Goal: Find contact information: Find contact information

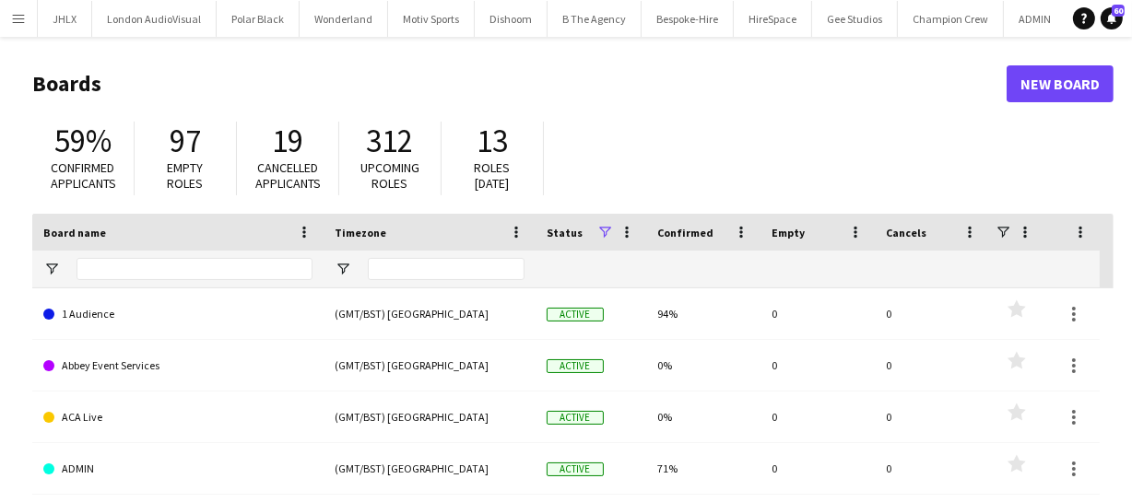
click at [19, 20] on app-icon "Menu" at bounding box center [18, 18] width 15 height 15
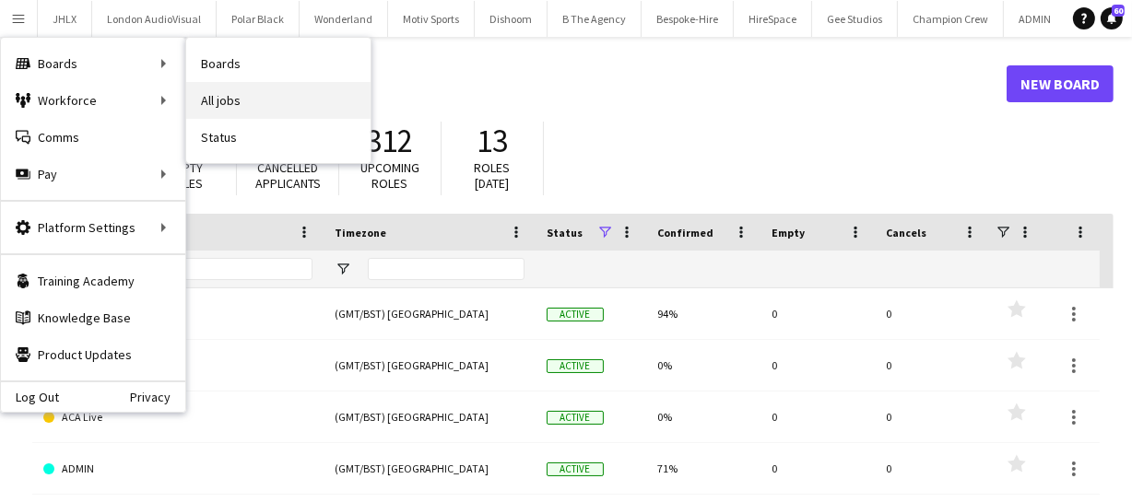
click at [255, 101] on link "All jobs" at bounding box center [278, 100] width 184 height 37
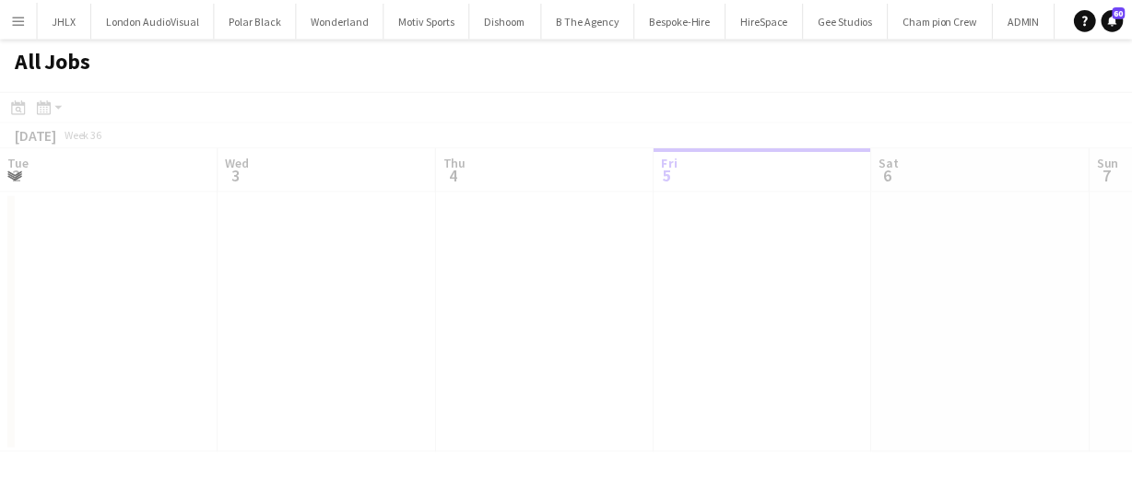
scroll to position [0, 441]
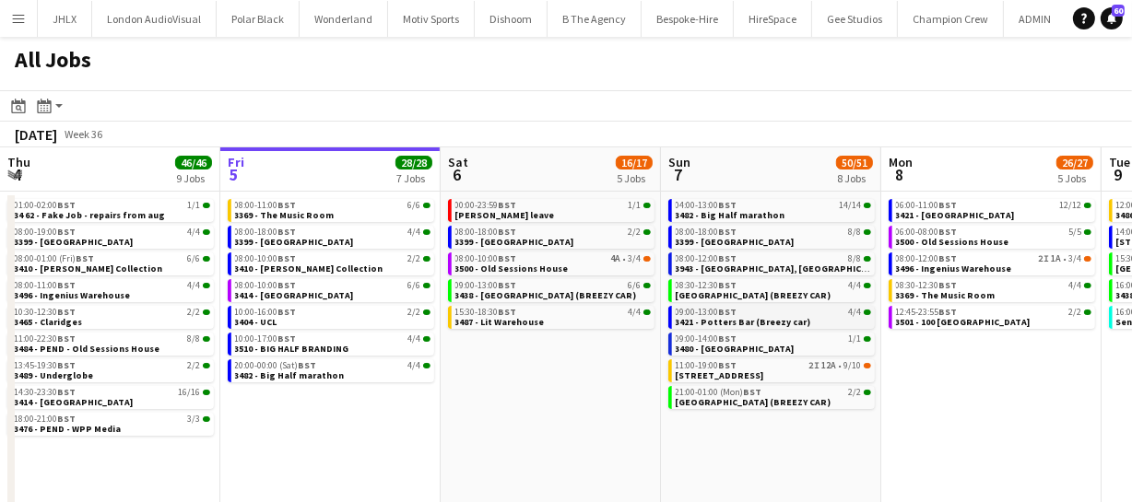
click at [732, 322] on span "3421 - Potters Bar (Breezy car)" at bounding box center [743, 322] width 135 height 12
click at [938, 214] on span "3421 - [GEOGRAPHIC_DATA]" at bounding box center [955, 215] width 119 height 12
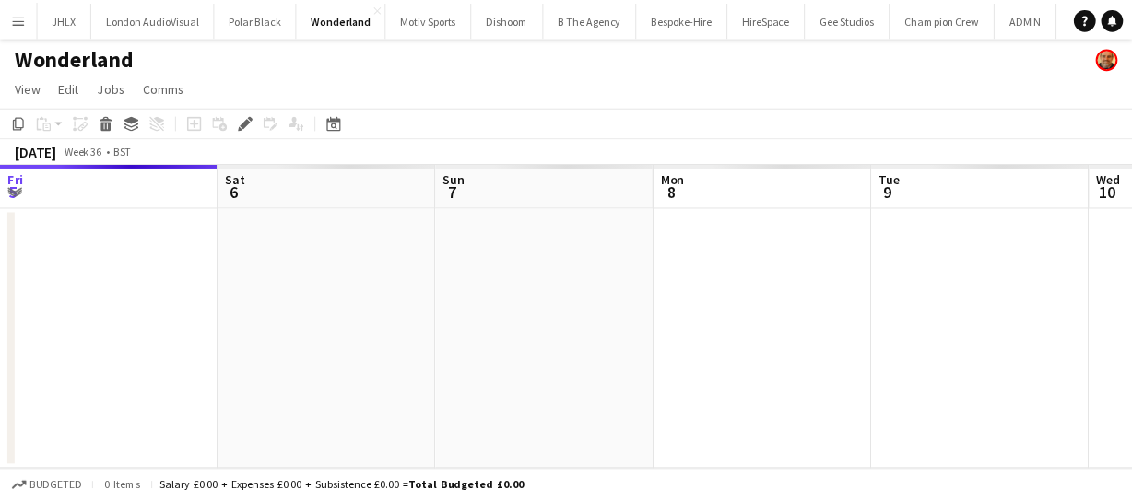
scroll to position [0, 634]
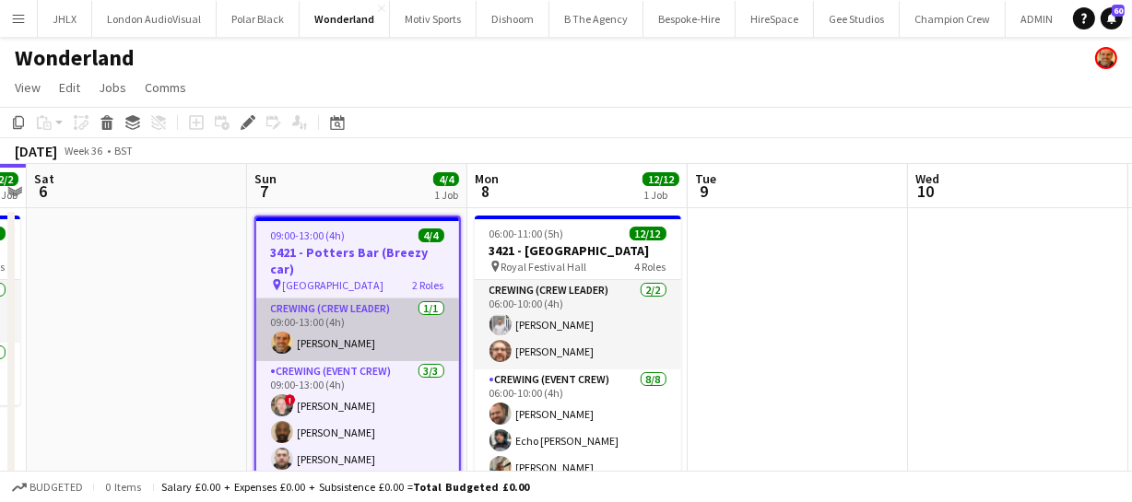
click at [281, 332] on app-user-avatar at bounding box center [282, 343] width 22 height 22
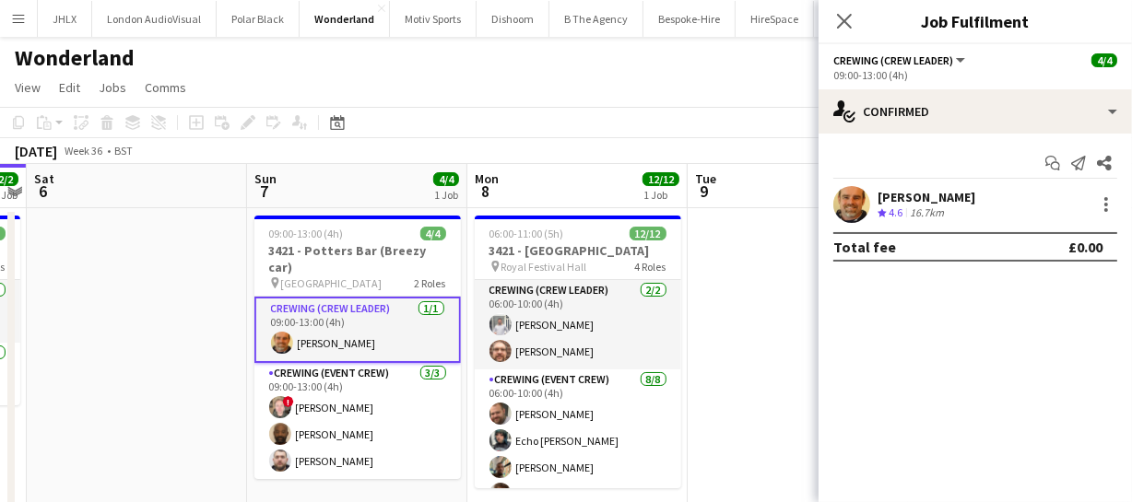
click at [853, 207] on app-user-avatar at bounding box center [851, 204] width 37 height 37
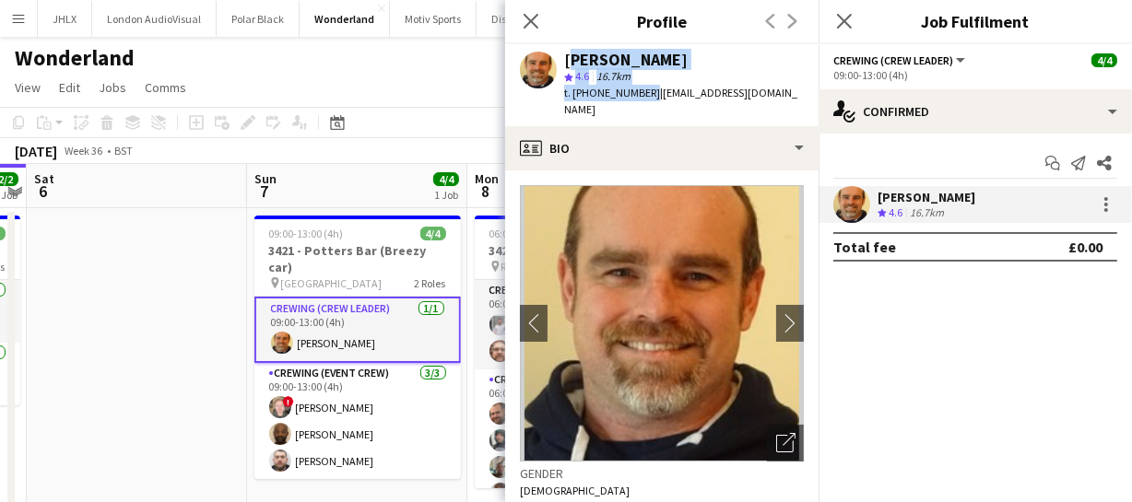
drag, startPoint x: 563, startPoint y: 61, endPoint x: 645, endPoint y: 91, distance: 87.5
click at [645, 91] on div "[PERSON_NAME] star 4.6 16.7km t. [PHONE_NUMBER] | [EMAIL_ADDRESS][DOMAIN_NAME]" at bounding box center [684, 85] width 240 height 67
copy div "[PERSON_NAME] star 4.6 16.7km t. [PHONE_NUMBER]"
click at [529, 17] on icon "Close pop-in" at bounding box center [531, 21] width 18 height 18
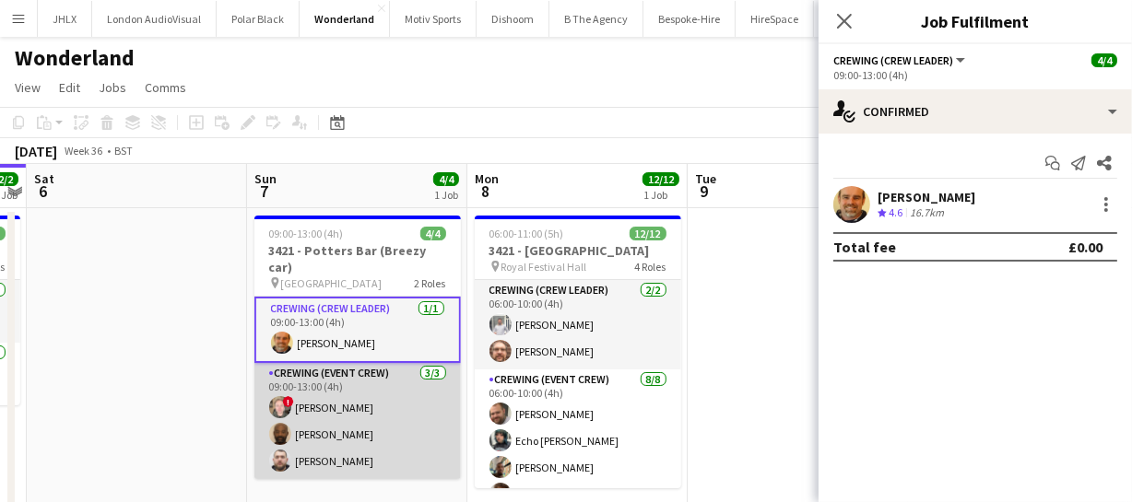
click at [282, 396] on app-user-avatar at bounding box center [280, 407] width 22 height 22
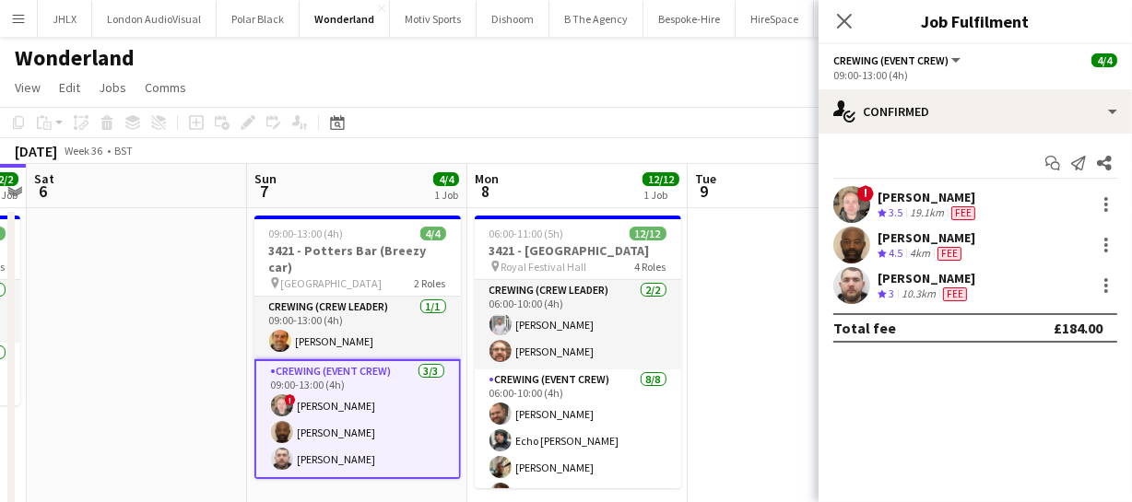
click at [859, 197] on span "!" at bounding box center [865, 193] width 17 height 17
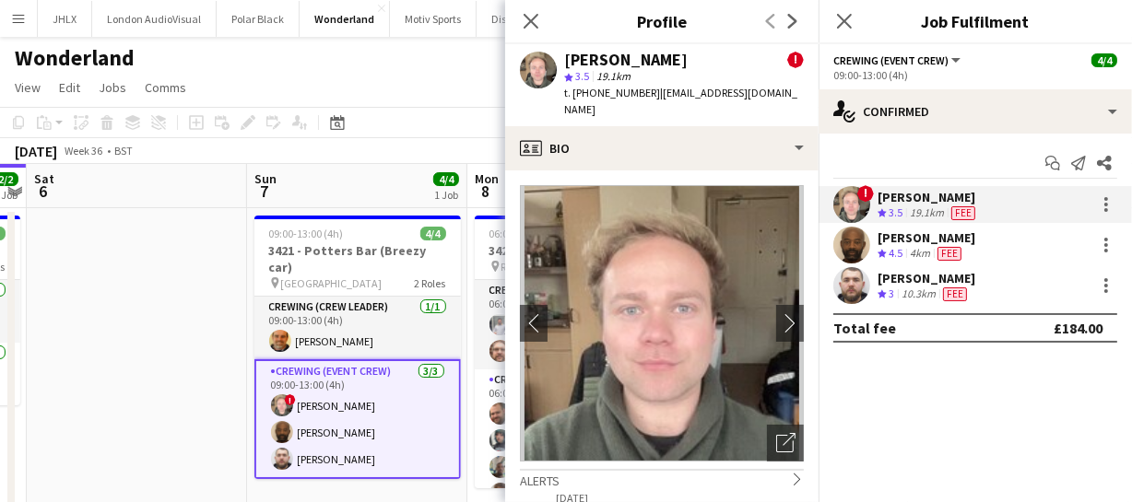
drag, startPoint x: 565, startPoint y: 54, endPoint x: 648, endPoint y: 88, distance: 89.3
click at [648, 88] on div "[PERSON_NAME] ! star 3.5 19.1km t. [PHONE_NUMBER] | [EMAIL_ADDRESS][DOMAIN_NAME]" at bounding box center [684, 85] width 240 height 67
copy div "[PERSON_NAME] ! star 3.5 19.1km t. [PHONE_NUMBER]"
click at [280, 421] on app-user-avatar at bounding box center [282, 432] width 22 height 22
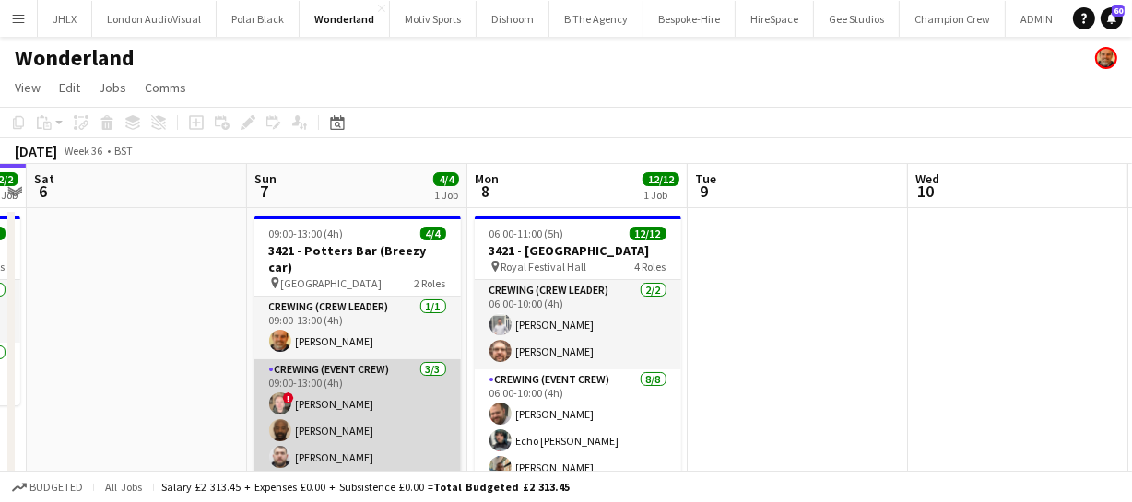
click at [288, 419] on app-user-avatar at bounding box center [280, 430] width 22 height 22
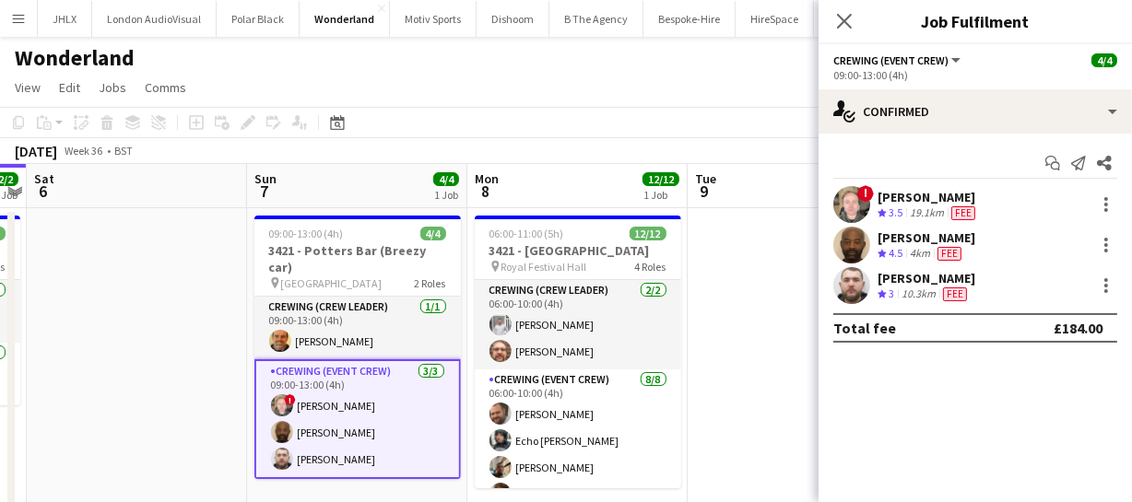
click at [856, 244] on app-user-avatar at bounding box center [851, 245] width 37 height 37
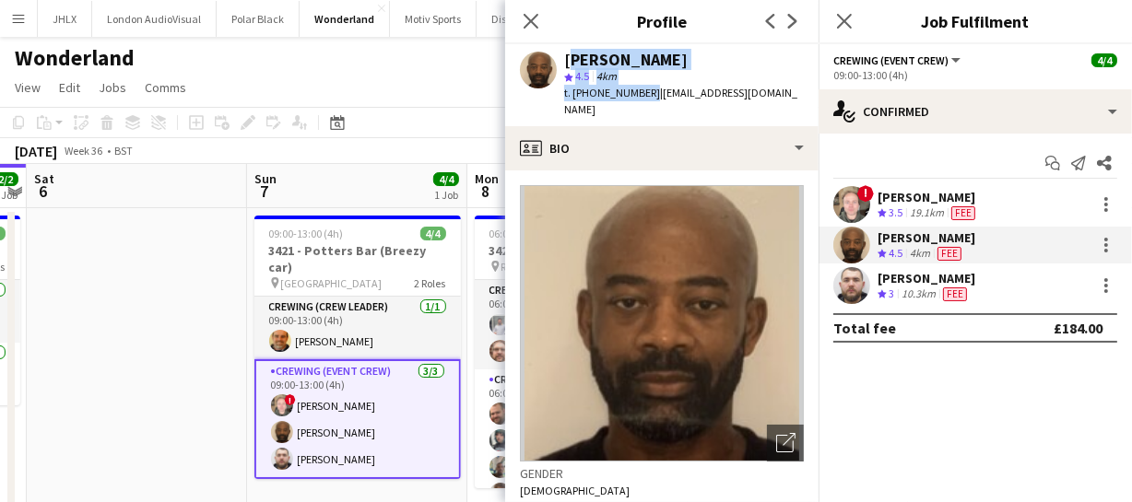
drag, startPoint x: 568, startPoint y: 59, endPoint x: 643, endPoint y: 94, distance: 83.3
click at [643, 94] on div "[PERSON_NAME] star 4.5 4km t. [PHONE_NUMBER] | [EMAIL_ADDRESS][DOMAIN_NAME]" at bounding box center [684, 85] width 240 height 67
copy div "[PERSON_NAME] star 4.5 4km t. [PHONE_NUMBER]"
click at [859, 286] on app-user-avatar at bounding box center [851, 285] width 37 height 37
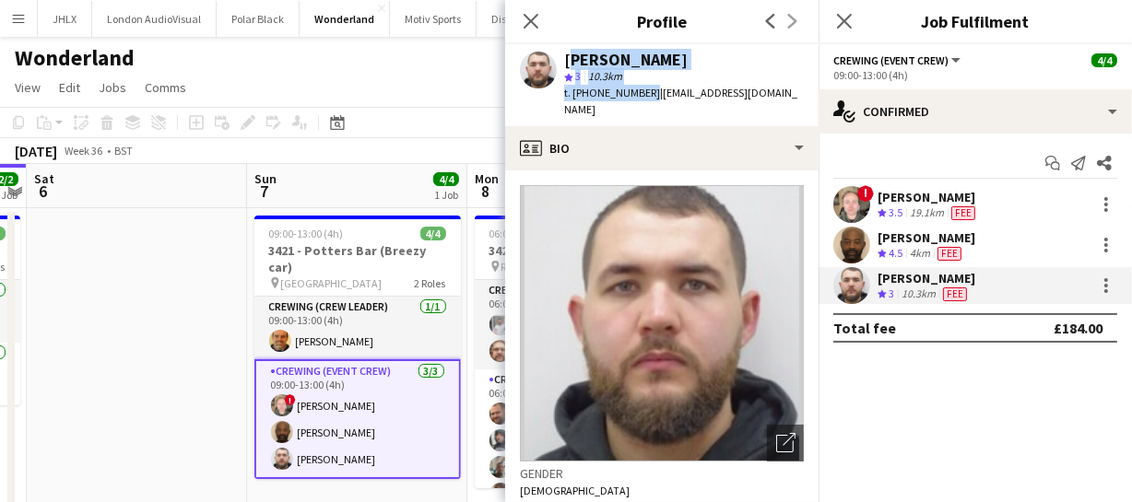
drag, startPoint x: 566, startPoint y: 55, endPoint x: 643, endPoint y: 92, distance: 85.7
click at [643, 92] on div "[PERSON_NAME] star 3 10.3km t. [PHONE_NUMBER] | [EMAIL_ADDRESS][DOMAIN_NAME]" at bounding box center [684, 85] width 240 height 67
copy div "[PERSON_NAME] star 3 10.3km t. [PHONE_NUMBER]"
click at [535, 23] on icon at bounding box center [531, 21] width 18 height 18
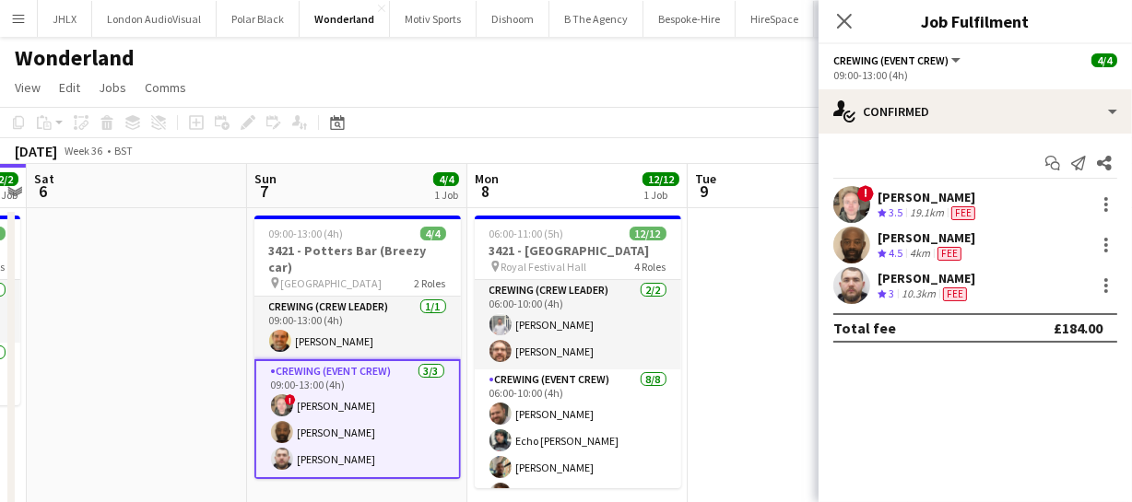
click at [841, 23] on icon at bounding box center [844, 21] width 15 height 15
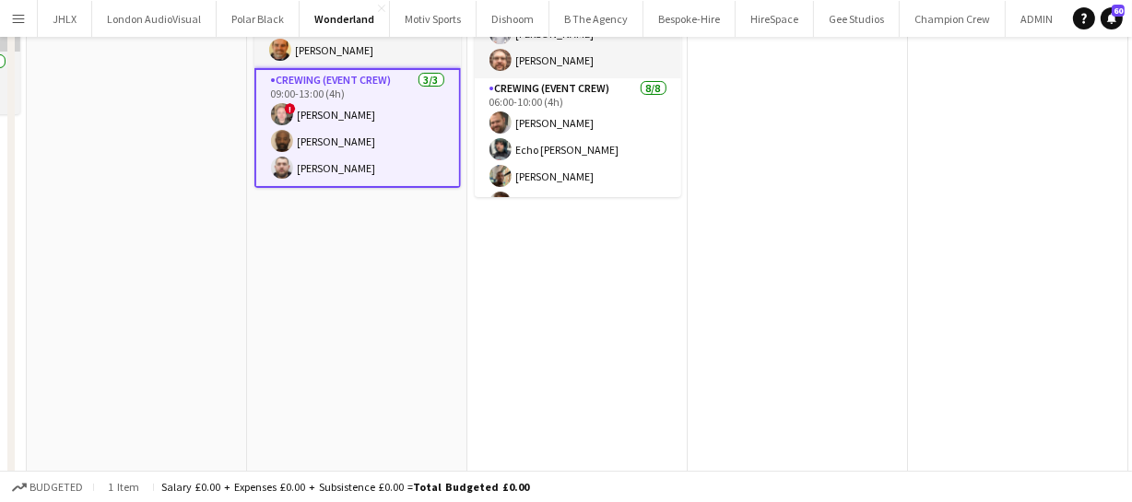
scroll to position [322, 0]
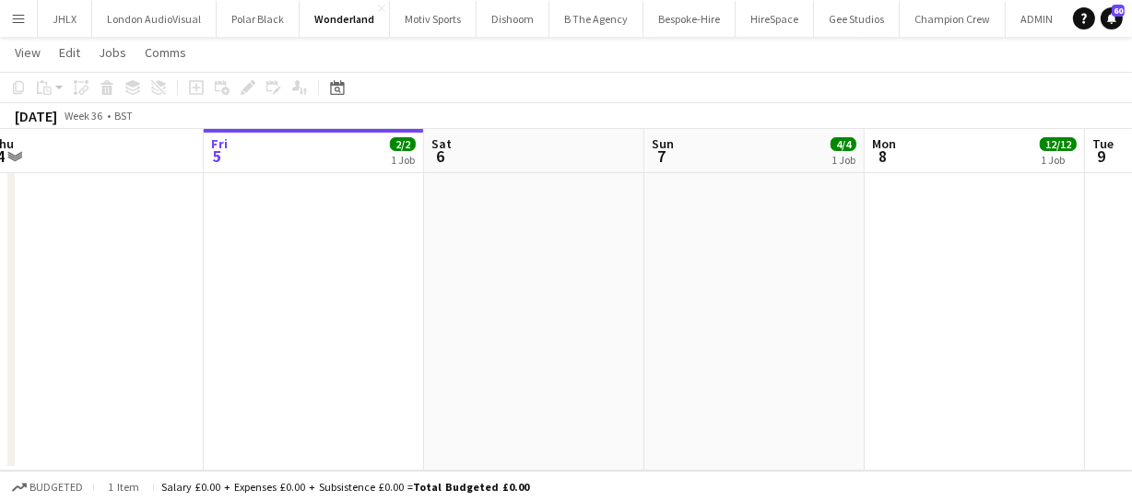
drag, startPoint x: 265, startPoint y: 382, endPoint x: 664, endPoint y: 298, distance: 407.1
click at [664, 299] on app-calendar-viewport "Tue 2 Wed 3 Thu 4 Fri 5 2/2 1 Job Sat 6 Sun 7 4/4 1 Job Mon 8 12/12 1 Job Tue 9…" at bounding box center [566, 110] width 1132 height 721
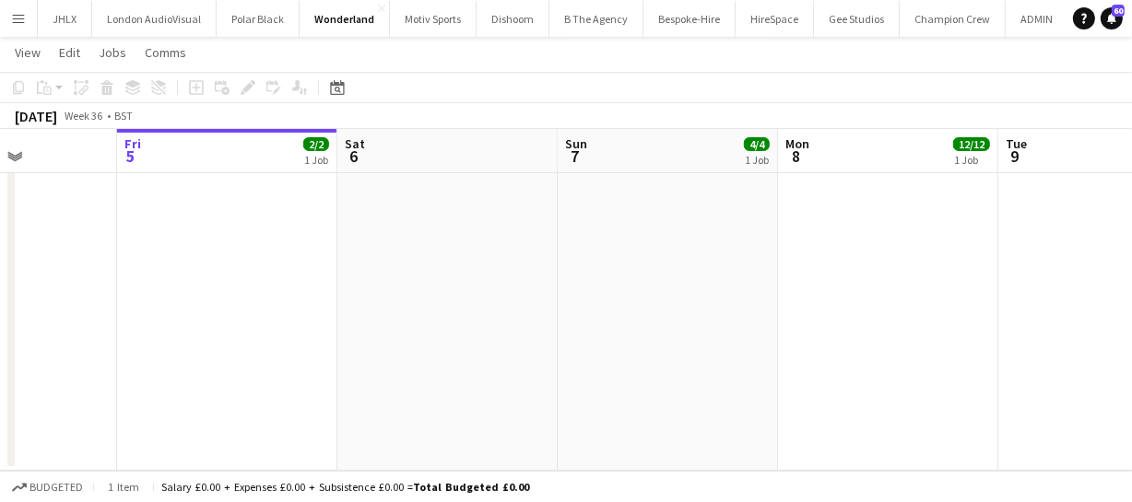
drag, startPoint x: 488, startPoint y: 315, endPoint x: 483, endPoint y: 277, distance: 38.2
click at [479, 314] on app-calendar-viewport "Tue 2 Wed 3 Thu 4 Fri 5 2/2 1 Job Sat 6 Sun 7 4/4 1 Job Mon 8 12/12 1 Job Tue 9…" at bounding box center [566, 110] width 1132 height 721
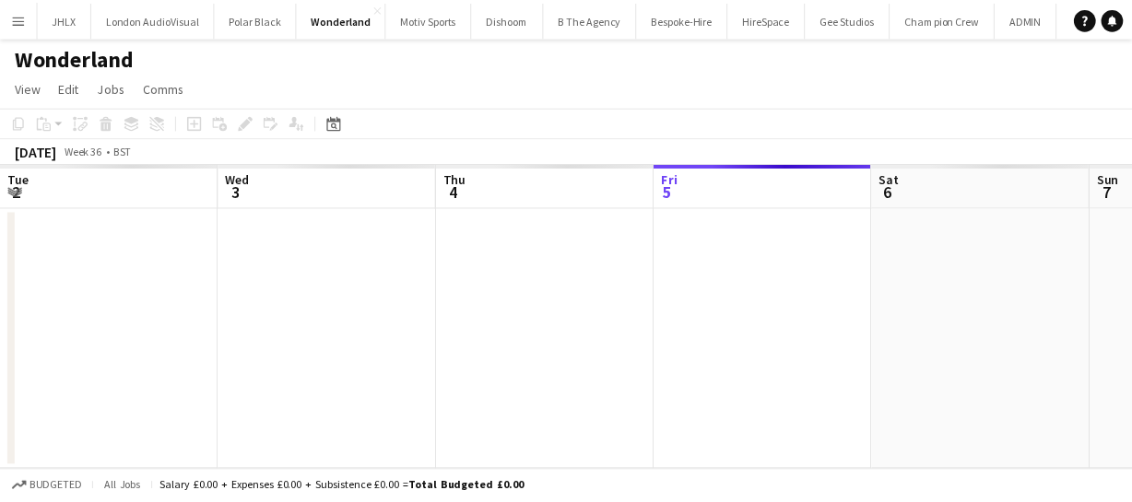
scroll to position [0, 634]
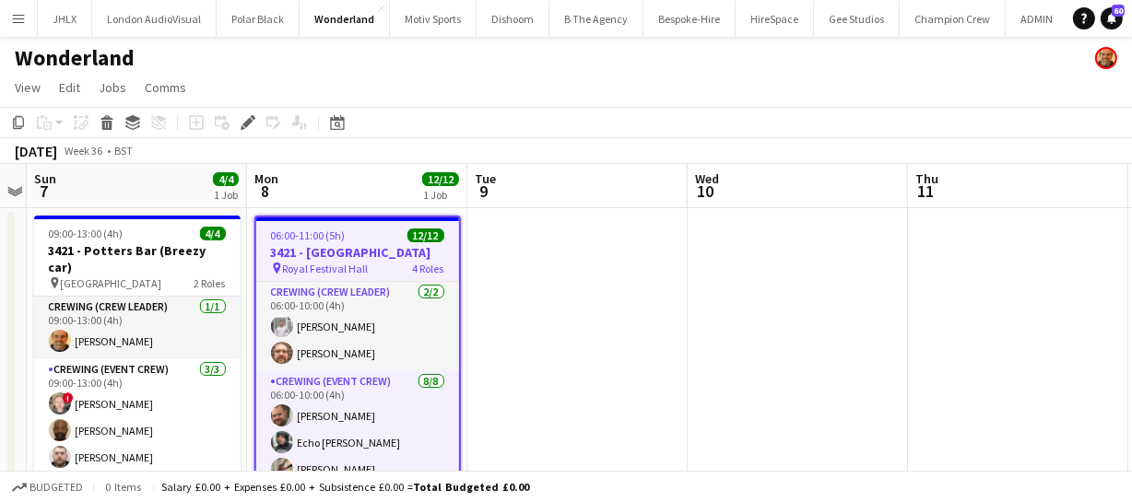
click at [327, 262] on span "Royal Festival Hall" at bounding box center [326, 269] width 86 height 14
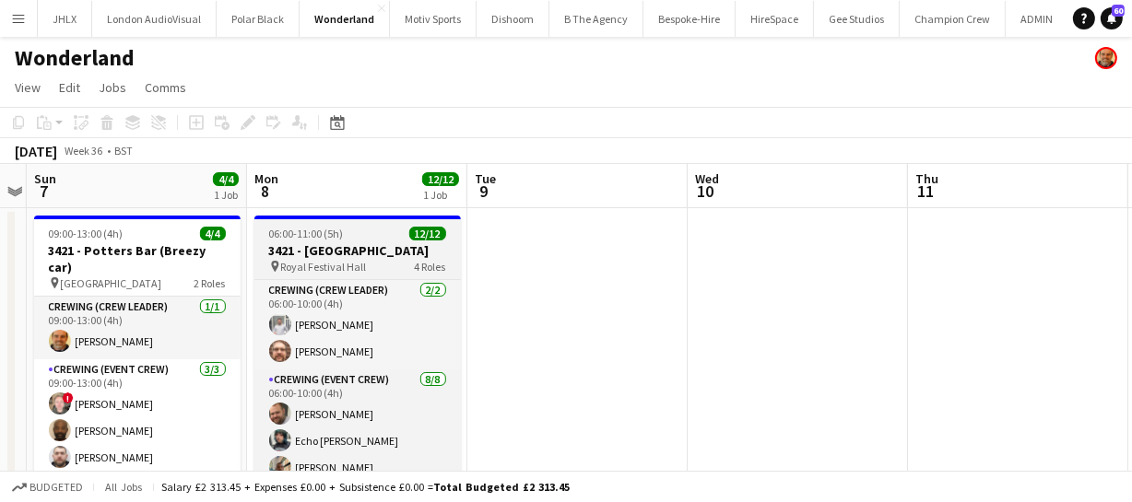
click at [327, 260] on span "Royal Festival Hall" at bounding box center [324, 267] width 86 height 14
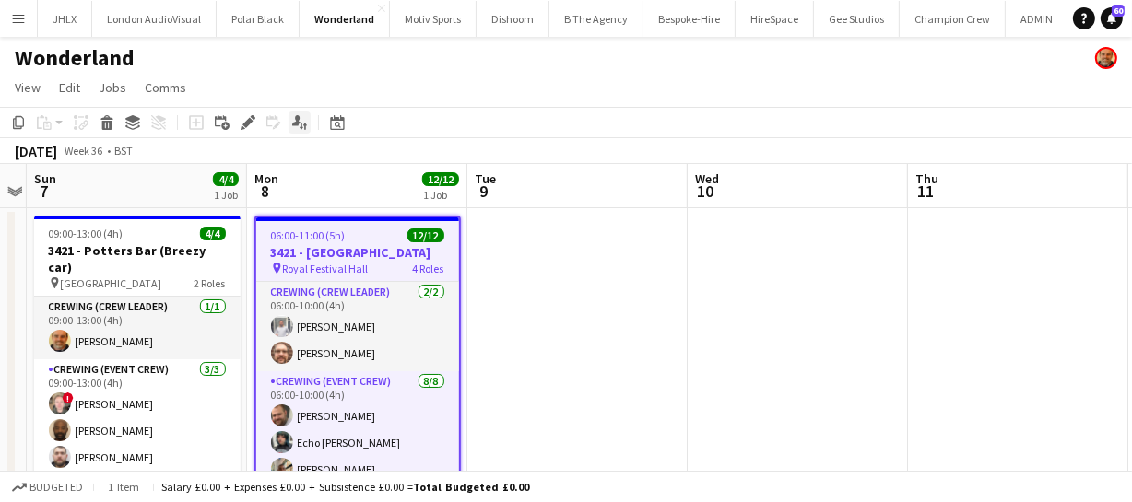
click at [304, 125] on icon at bounding box center [305, 127] width 4 height 6
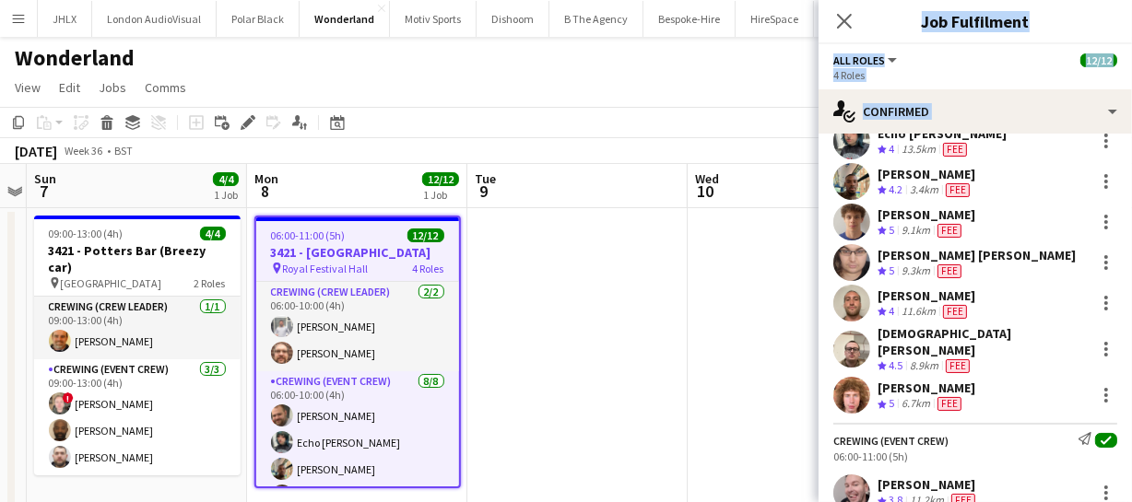
scroll to position [432, 0]
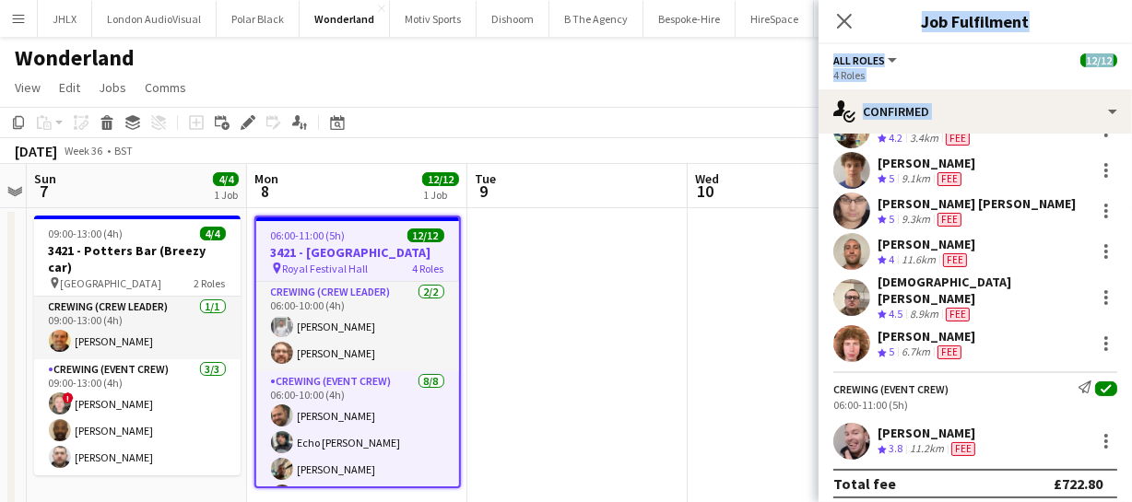
drag, startPoint x: 877, startPoint y: 231, endPoint x: 995, endPoint y: 434, distance: 234.6
click at [995, 434] on app-confirmed-crew "Crewing (Crew Leader) Send notification check 06:00-10:00 (4h) Graham Rex Crew …" at bounding box center [974, 126] width 313 height 744
copy app-confirmed-crew "Graham Rex Crew rating 5 14.3km Fee Corey Arnold Crew rating 4.3 15.4km Fee Cre…"
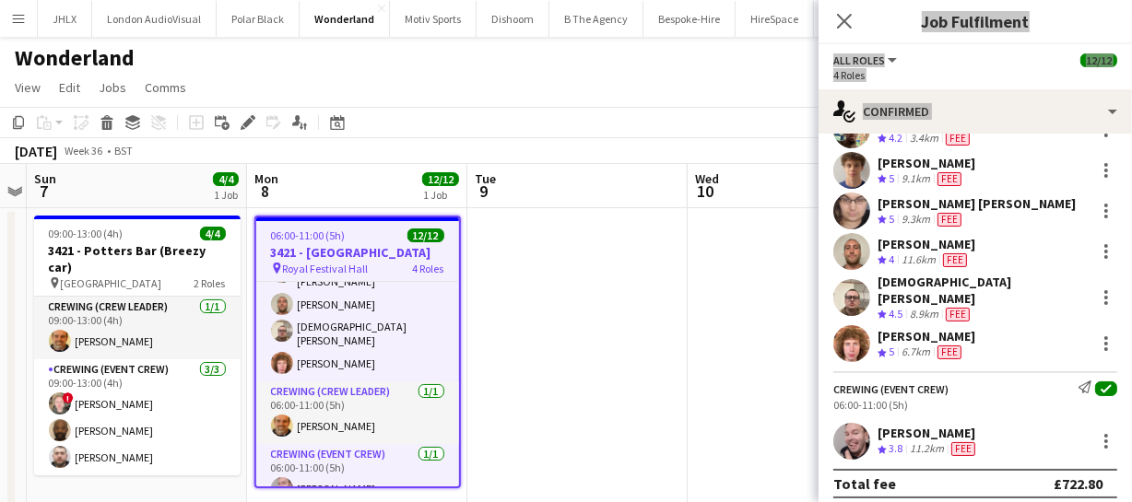
scroll to position [258, 0]
